Goal: Complete application form

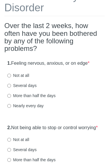
scroll to position [55, 0]
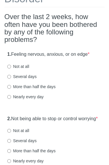
click at [28, 66] on label "Not at all" at bounding box center [18, 67] width 22 height 6
click at [11, 66] on input "Not at all" at bounding box center [9, 67] width 4 height 4
radio input "true"
click at [20, 134] on label "Not at all" at bounding box center [18, 131] width 22 height 6
click at [11, 133] on input "Not at all" at bounding box center [9, 131] width 4 height 4
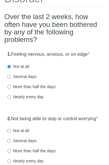
radio input "true"
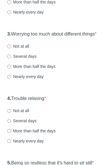
scroll to position [205, 0]
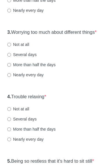
click at [23, 48] on label "Not at all" at bounding box center [18, 45] width 22 height 6
click at [11, 47] on input "Not at all" at bounding box center [9, 45] width 4 height 4
radio input "true"
click at [23, 112] on label "Not at all" at bounding box center [18, 109] width 22 height 6
click at [11, 111] on input "Not at all" at bounding box center [9, 110] width 4 height 4
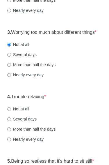
radio input "true"
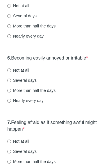
scroll to position [377, 0]
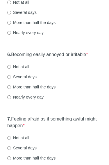
click at [22, 5] on label "Not at all" at bounding box center [18, 3] width 22 height 6
click at [11, 5] on input "Not at all" at bounding box center [9, 3] width 4 height 4
radio input "true"
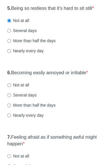
scroll to position [349, 0]
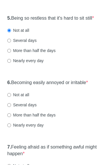
click at [32, 43] on label "Several days" at bounding box center [21, 41] width 29 height 6
click at [11, 43] on input "Several days" at bounding box center [9, 41] width 4 height 4
radio input "true"
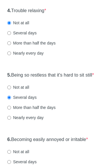
scroll to position [292, 0]
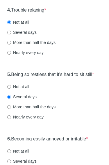
click at [34, 36] on label "Several days" at bounding box center [21, 33] width 29 height 6
click at [11, 35] on input "Several days" at bounding box center [9, 33] width 4 height 4
radio input "true"
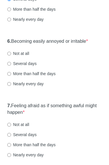
scroll to position [390, 0]
click at [28, 56] on label "Not at all" at bounding box center [18, 54] width 22 height 6
click at [11, 56] on input "Not at all" at bounding box center [9, 54] width 4 height 4
radio input "true"
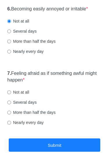
scroll to position [424, 0]
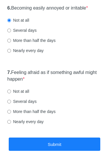
click at [27, 94] on label "Not at all" at bounding box center [18, 92] width 22 height 6
click at [11, 93] on input "Not at all" at bounding box center [9, 92] width 4 height 4
radio input "true"
click at [52, 151] on button "Submit" at bounding box center [54, 145] width 91 height 14
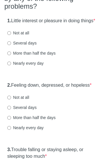
scroll to position [78, 0]
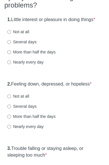
click at [27, 35] on label "Not at all" at bounding box center [18, 32] width 22 height 6
click at [11, 34] on input "Not at all" at bounding box center [9, 32] width 4 height 4
radio input "true"
click at [26, 99] on label "Not at all" at bounding box center [18, 96] width 22 height 6
click at [11, 98] on input "Not at all" at bounding box center [9, 97] width 4 height 4
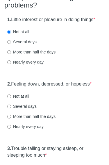
radio input "true"
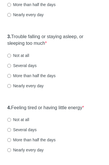
scroll to position [196, 0]
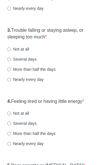
click at [25, 52] on label "Not at all" at bounding box center [18, 49] width 22 height 6
click at [11, 51] on input "Not at all" at bounding box center [9, 49] width 4 height 4
radio input "true"
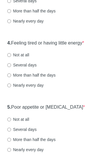
click at [28, 68] on label "Several days" at bounding box center [21, 65] width 29 height 6
click at [11, 67] on input "Several days" at bounding box center [9, 65] width 4 height 4
radio input "true"
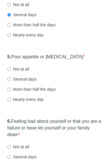
scroll to position [314, 0]
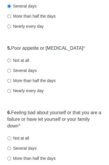
click at [27, 64] on label "Not at all" at bounding box center [18, 61] width 22 height 6
click at [11, 63] on input "Not at all" at bounding box center [9, 61] width 4 height 4
radio input "true"
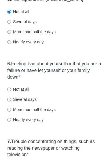
scroll to position [365, 0]
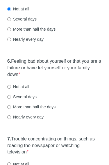
click at [19, 90] on label "Not at all" at bounding box center [18, 87] width 22 height 6
click at [11, 89] on input "Not at all" at bounding box center [9, 87] width 4 height 4
radio input "true"
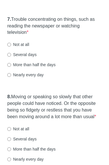
click at [30, 58] on label "Several days" at bounding box center [21, 55] width 29 height 6
click at [11, 57] on input "Several days" at bounding box center [9, 55] width 4 height 4
radio input "true"
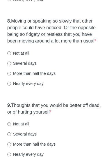
scroll to position [562, 0]
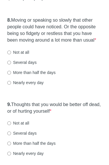
click at [25, 56] on label "Not at all" at bounding box center [18, 53] width 22 height 6
click at [11, 55] on input "Not at all" at bounding box center [9, 53] width 4 height 4
radio input "true"
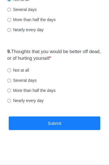
scroll to position [620, 0]
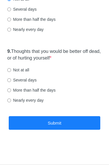
click at [19, 73] on label "Not at all" at bounding box center [18, 70] width 22 height 6
click at [11, 72] on input "Not at all" at bounding box center [9, 71] width 4 height 4
radio input "true"
click at [66, 130] on button "Submit" at bounding box center [54, 124] width 91 height 14
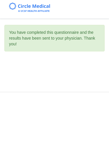
scroll to position [0, 0]
